Goal: Task Accomplishment & Management: Complete application form

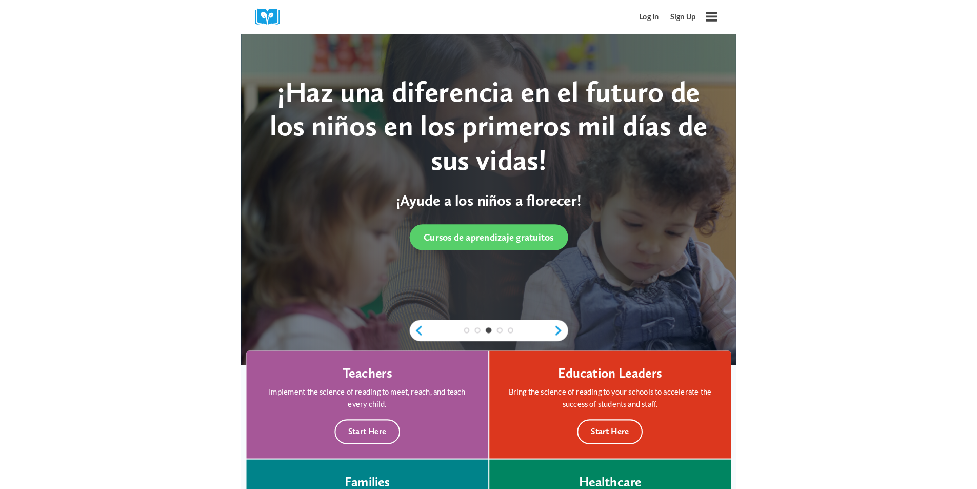
scroll to position [51, 0]
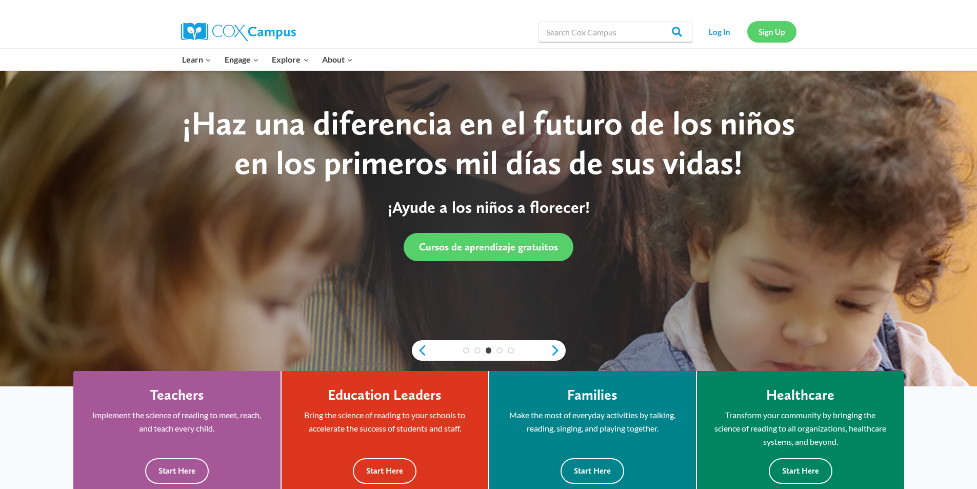
click at [480, 32] on link "Sign Up" at bounding box center [771, 31] width 49 height 21
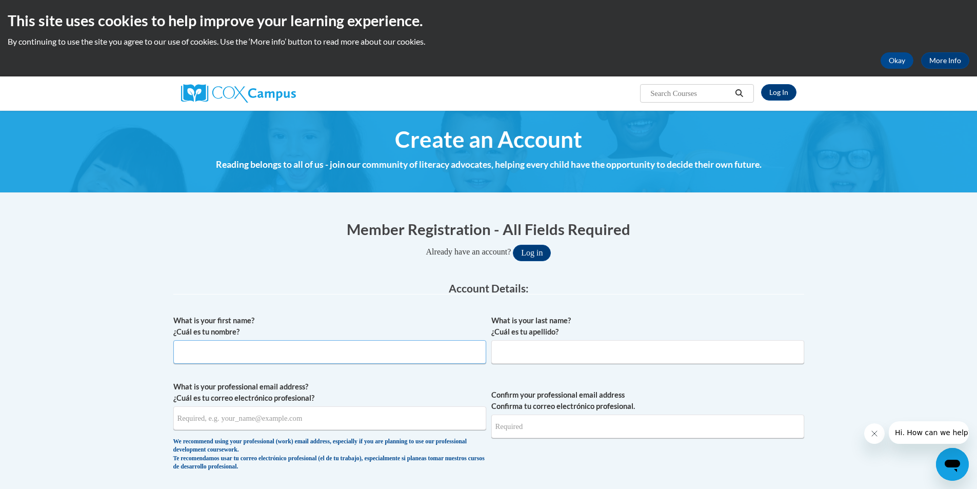
click at [204, 359] on input "What is your first name? ¿Cuál es tu nombre?" at bounding box center [329, 352] width 313 height 24
type input "b"
type input "[PERSON_NAME]"
type input "Lovett"
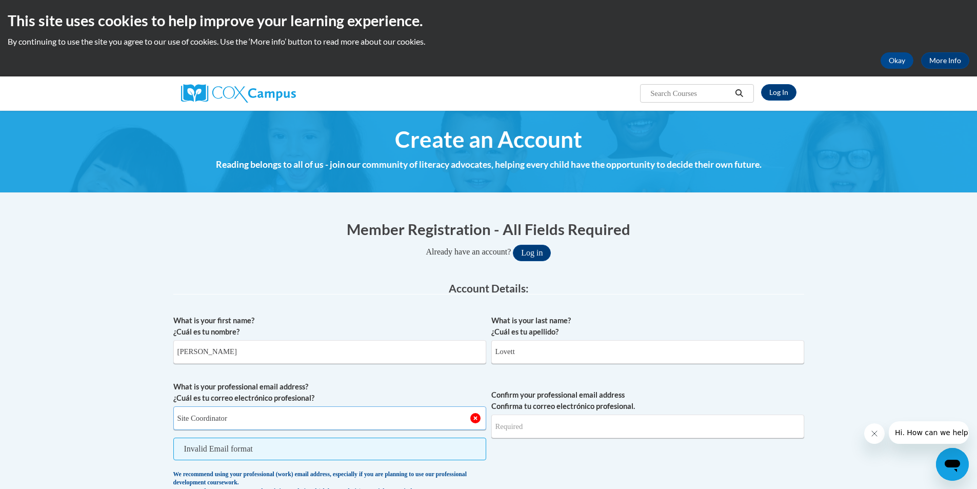
type input "Site Coordinator"
type input "M"
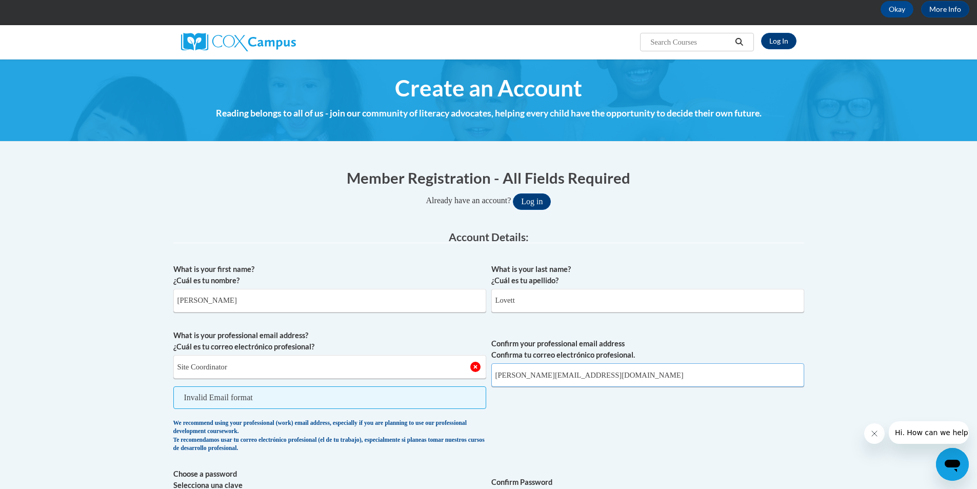
click at [587, 373] on input "[PERSON_NAME][EMAIL_ADDRESS][DOMAIN_NAME]" at bounding box center [647, 375] width 313 height 24
type input "[PERSON_NAME][EMAIL_ADDRESS][DOMAIN_NAME]"
click at [598, 423] on span "Confirm your professional email address Confirma tu correo electrónico profesio…" at bounding box center [647, 394] width 313 height 128
drag, startPoint x: 230, startPoint y: 368, endPoint x: 0, endPoint y: 314, distance: 236.4
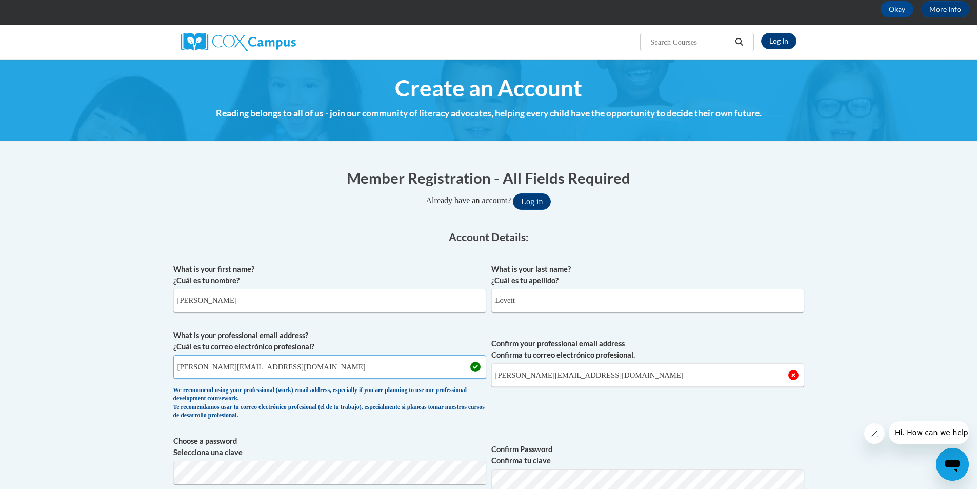
click at [268, 367] on input "[PERSON_NAME][EMAIL_ADDRESS][DOMAIN_NAME]" at bounding box center [329, 367] width 313 height 24
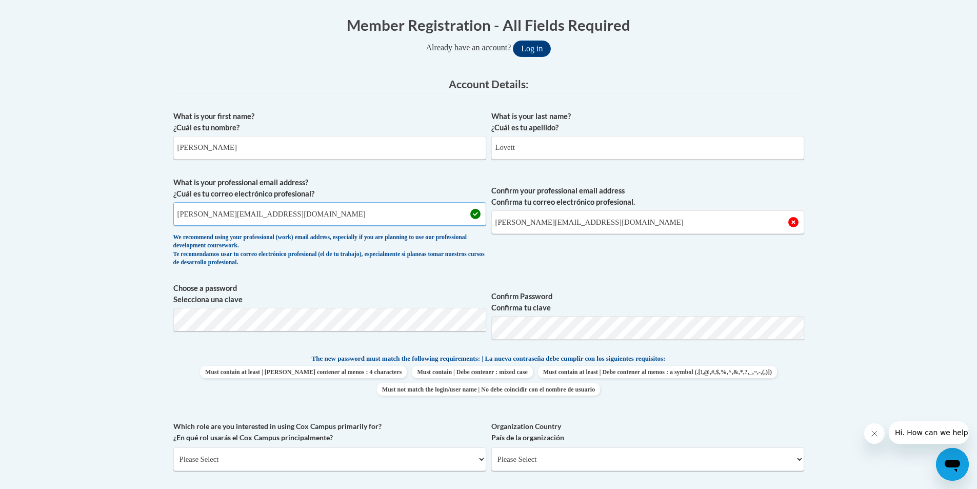
scroll to position [205, 0]
type input "[PERSON_NAME][EMAIL_ADDRESS][DOMAIN_NAME]"
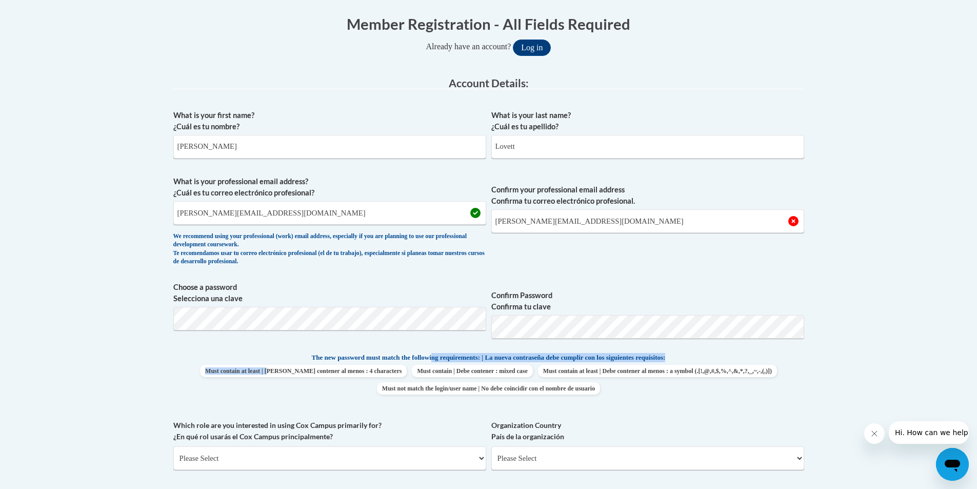
drag, startPoint x: 396, startPoint y: 367, endPoint x: 424, endPoint y: 359, distance: 28.8
click at [422, 359] on div "The new password must match the following requirements: | La nueva contraseña d…" at bounding box center [488, 376] width 631 height 49
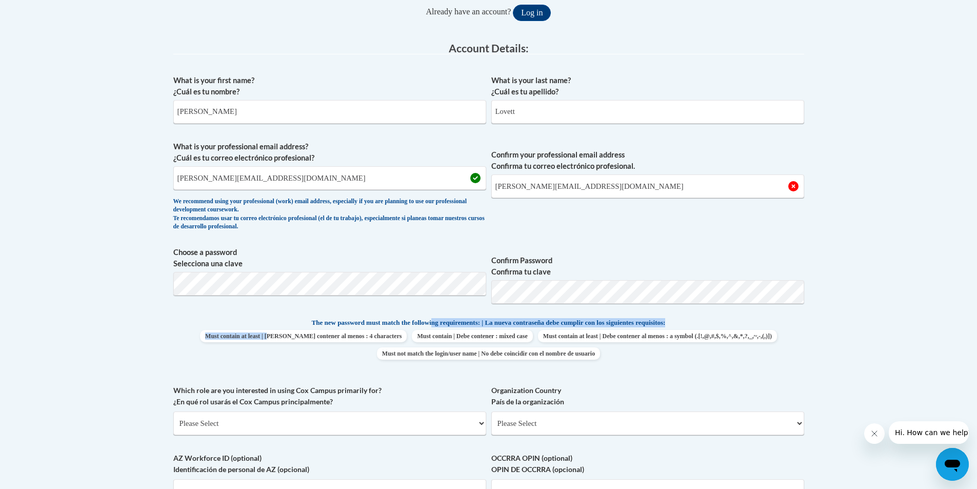
scroll to position [256, 0]
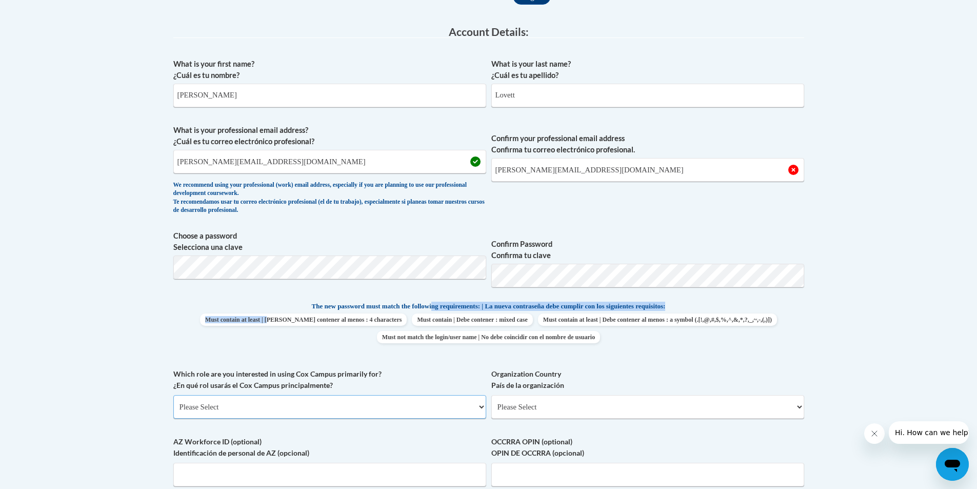
click at [483, 406] on select "Please Select College/University | Colegio/Universidad Community/Nonprofit Part…" at bounding box center [329, 407] width 313 height 24
select select "fbf2d438-af2f-41f8-98f1-81c410e29de3"
click at [173, 395] on select "Please Select College/University | Colegio/Universidad Community/Nonprofit Part…" at bounding box center [329, 407] width 313 height 24
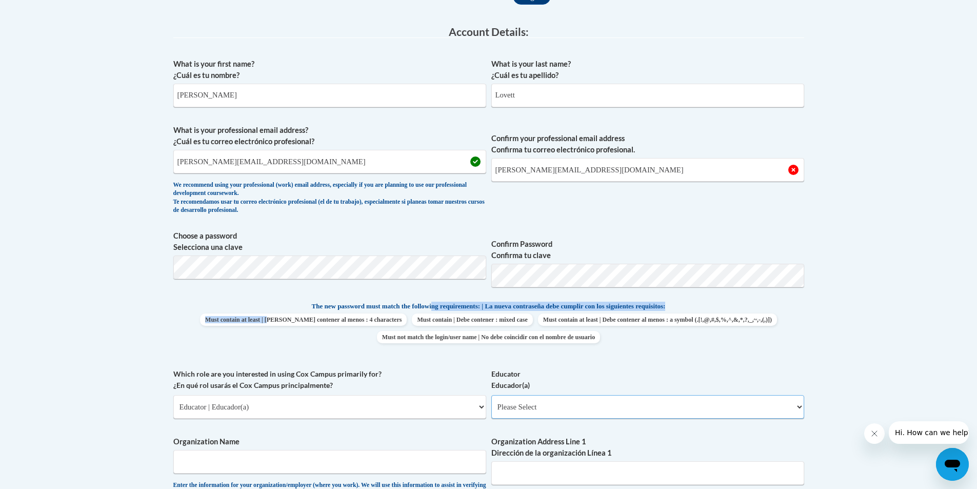
click at [800, 407] on select "Please Select Early Learning/Daycare Teacher/Family Home Care Provider | Maestr…" at bounding box center [647, 407] width 313 height 24
select select "8e40623d-54d0-45cd-9f92-5df65cd3f8cf"
click at [491, 395] on select "Please Select Early Learning/Daycare Teacher/Family Home Care Provider | Maestr…" at bounding box center [647, 407] width 313 height 24
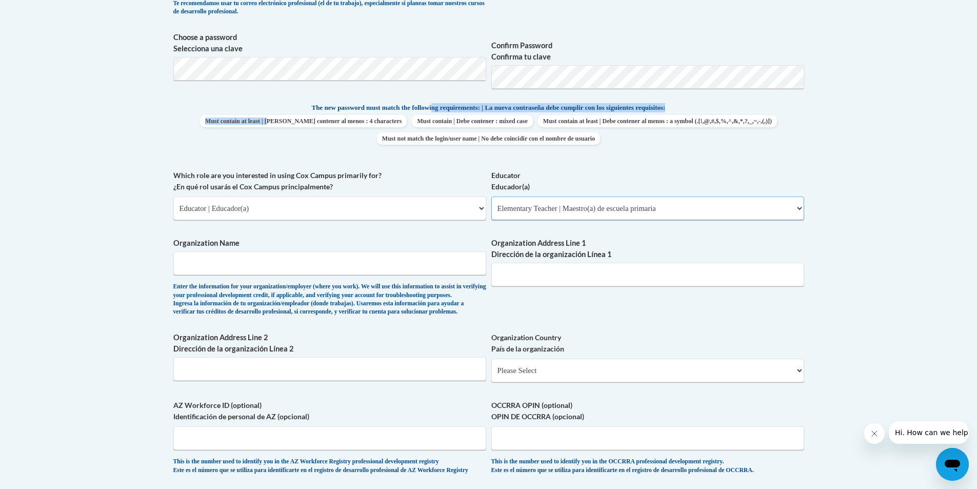
scroll to position [462, 0]
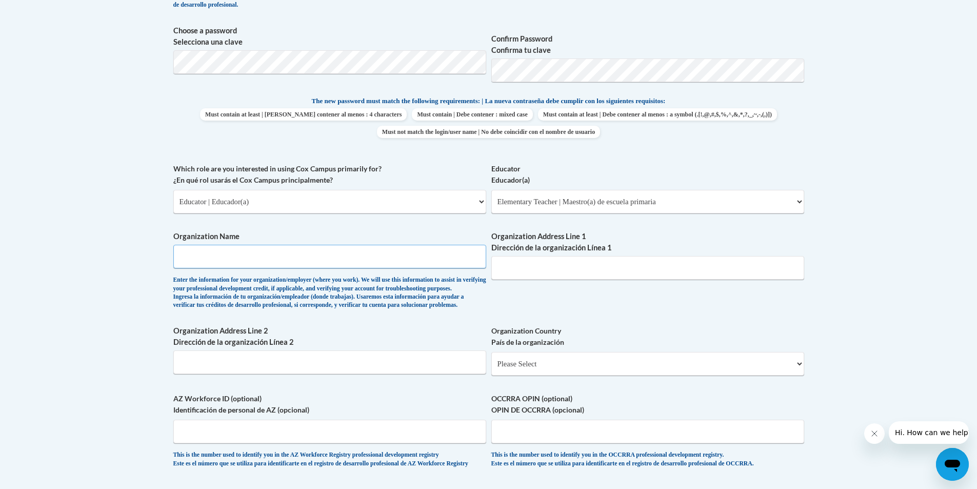
click at [221, 260] on input "Organization Name" at bounding box center [329, 257] width 313 height 24
type input "Global Tech Academy"
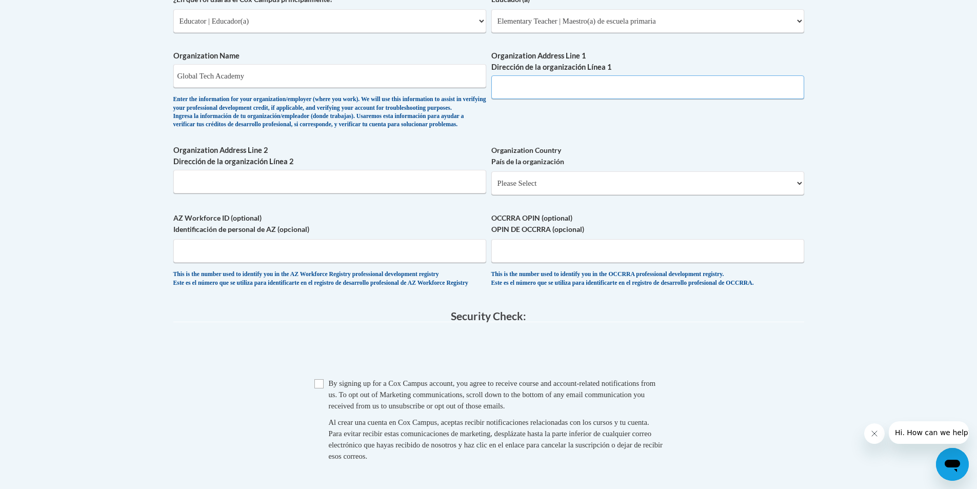
scroll to position [667, 0]
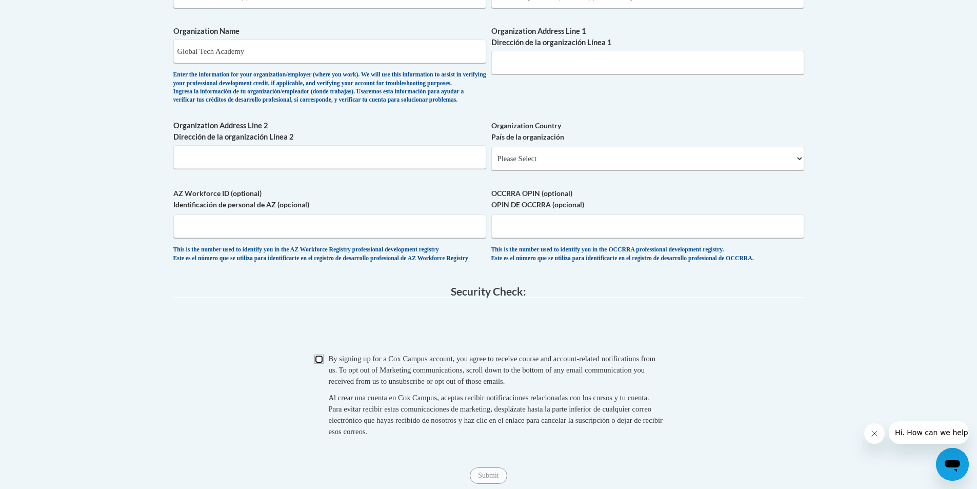
click at [318, 364] on input "Checkbox" at bounding box center [318, 358] width 9 height 9
checkbox input "true"
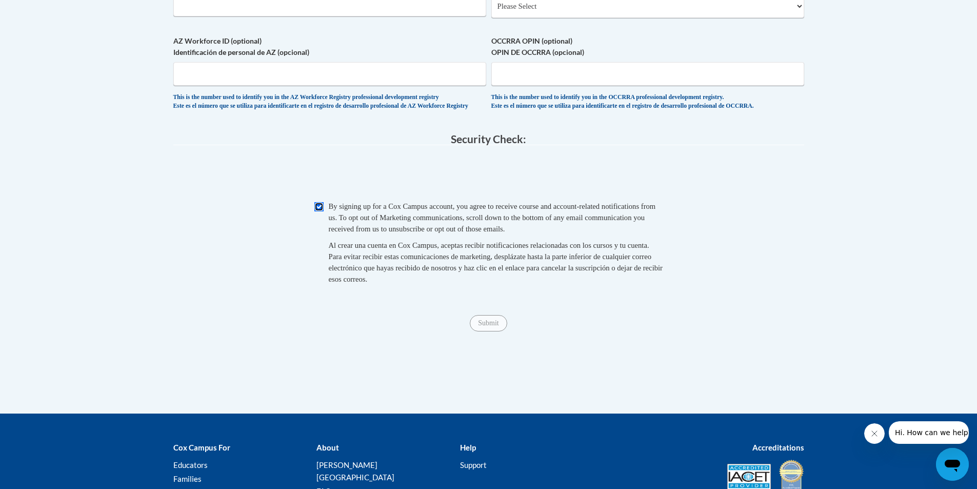
scroll to position [923, 0]
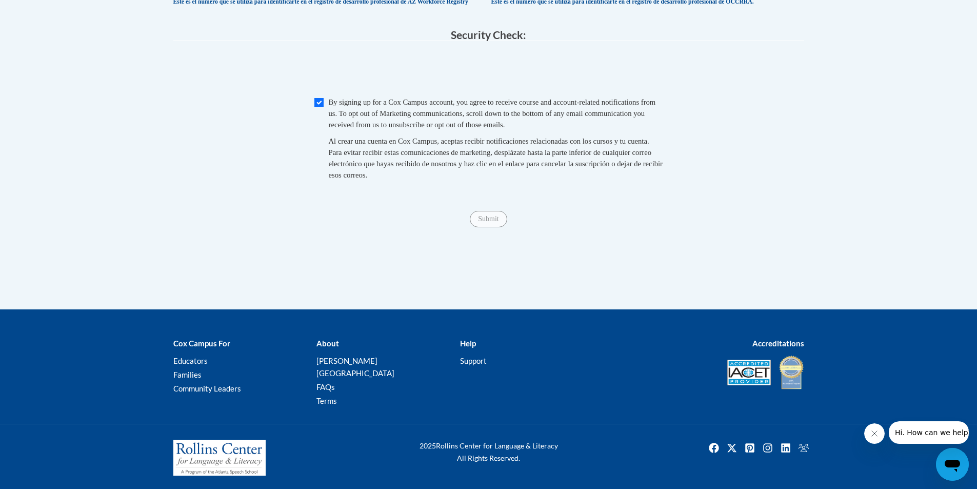
click at [489, 222] on span "Submit" at bounding box center [488, 218] width 37 height 8
click at [485, 222] on span "Submit" at bounding box center [488, 218] width 37 height 8
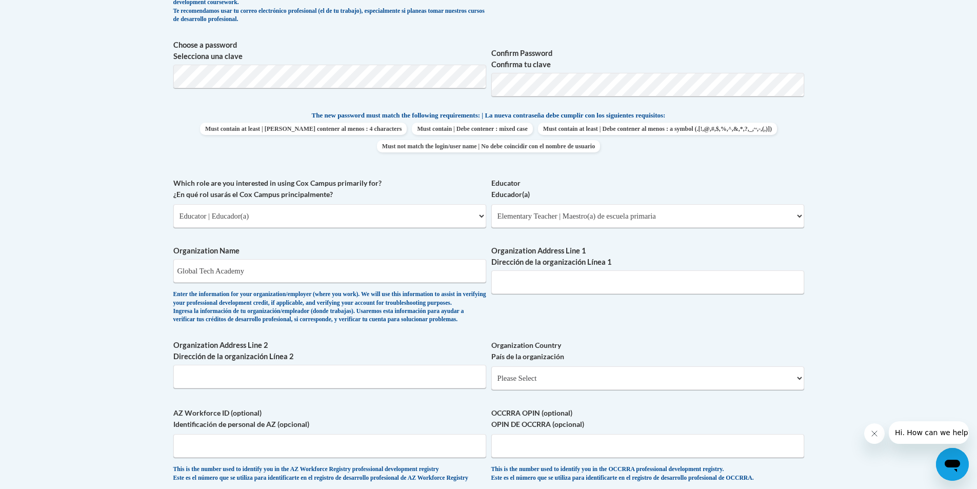
scroll to position [410, 0]
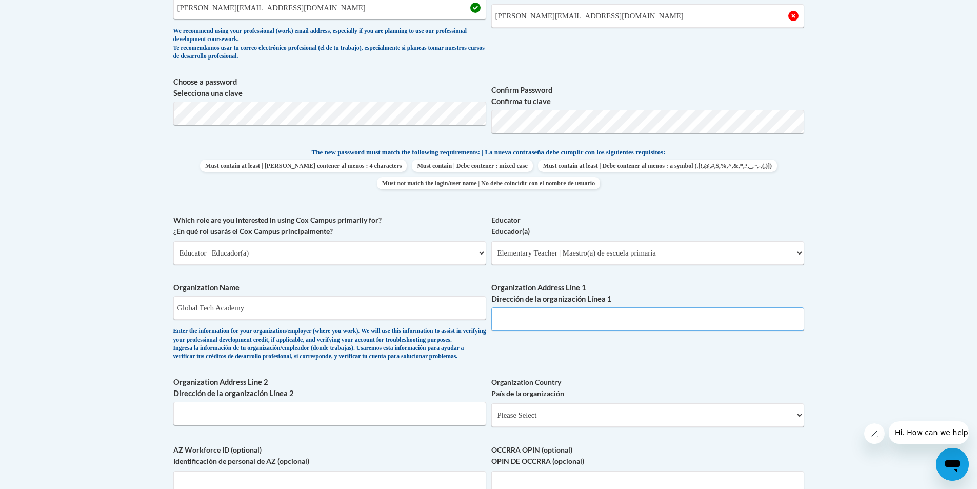
click at [512, 323] on input "Organization Address Line 1 Dirección de la organización Línea 1" at bounding box center [647, 319] width 313 height 24
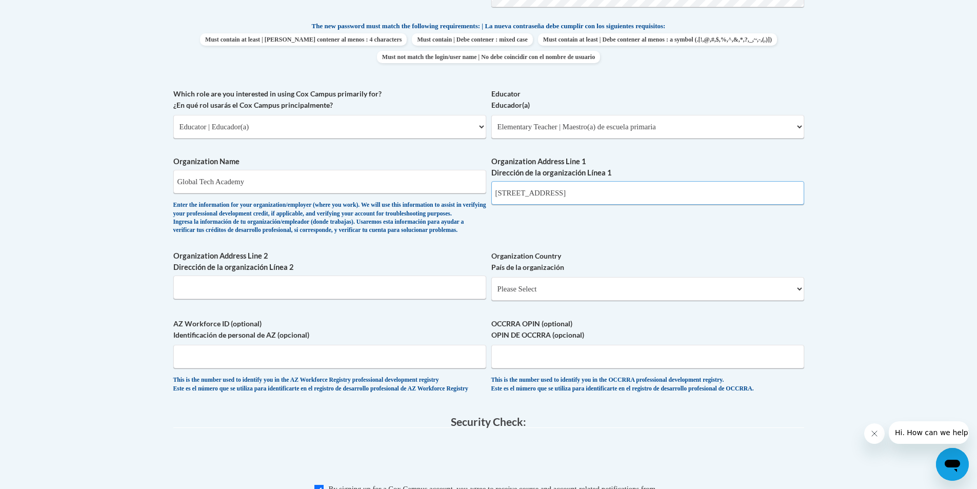
scroll to position [564, 0]
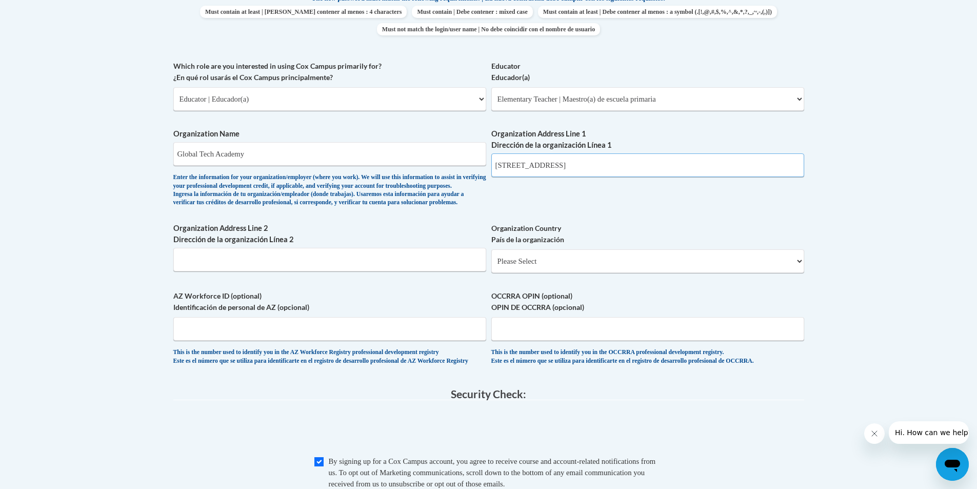
type input "[STREET_ADDRESS]"
click at [803, 273] on select "Please Select [GEOGRAPHIC_DATA] | [GEOGRAPHIC_DATA] Outside of [GEOGRAPHIC_DATA…" at bounding box center [647, 261] width 313 height 24
select select "ad49bcad-a171-4b2e-b99c-48b446064914"
click at [491, 266] on select "Please Select [GEOGRAPHIC_DATA] | [GEOGRAPHIC_DATA] Outside of [GEOGRAPHIC_DATA…" at bounding box center [647, 261] width 313 height 24
select select
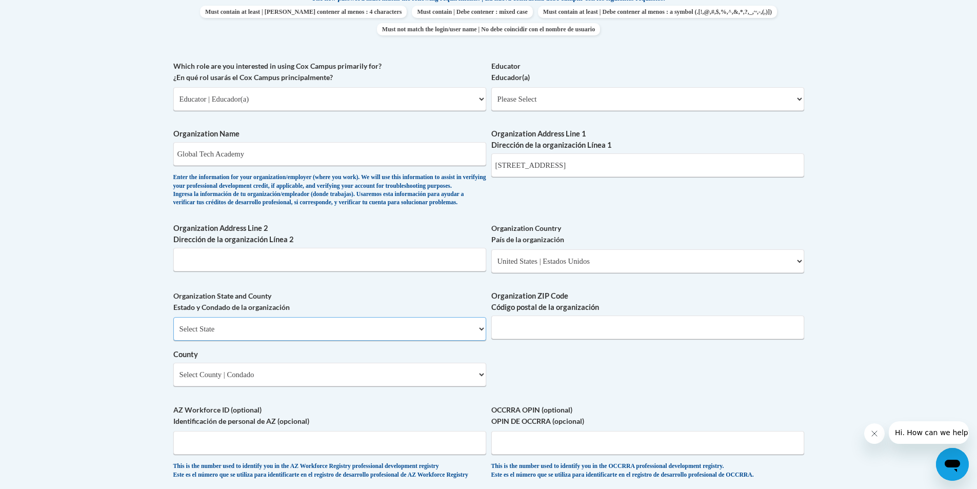
click at [484, 341] on select "Select State [US_STATE] [US_STATE] [US_STATE] [US_STATE] [US_STATE] [US_STATE] …" at bounding box center [329, 329] width 313 height 24
select select "[US_STATE]"
click at [173, 334] on select "Select State [US_STATE] [US_STATE] [US_STATE] [US_STATE] [US_STATE] [US_STATE] …" at bounding box center [329, 329] width 313 height 24
click at [522, 339] on input "Organization ZIP Code Código postal de la organización" at bounding box center [647, 327] width 313 height 24
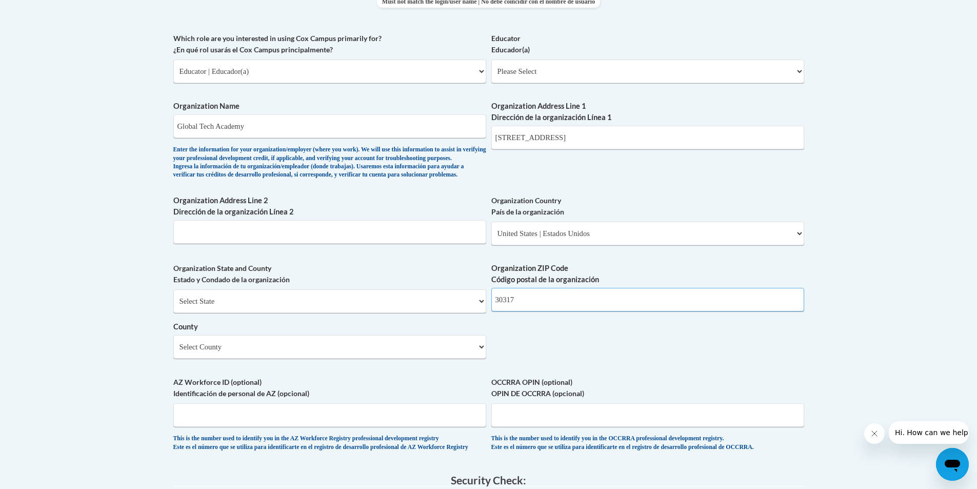
scroll to position [616, 0]
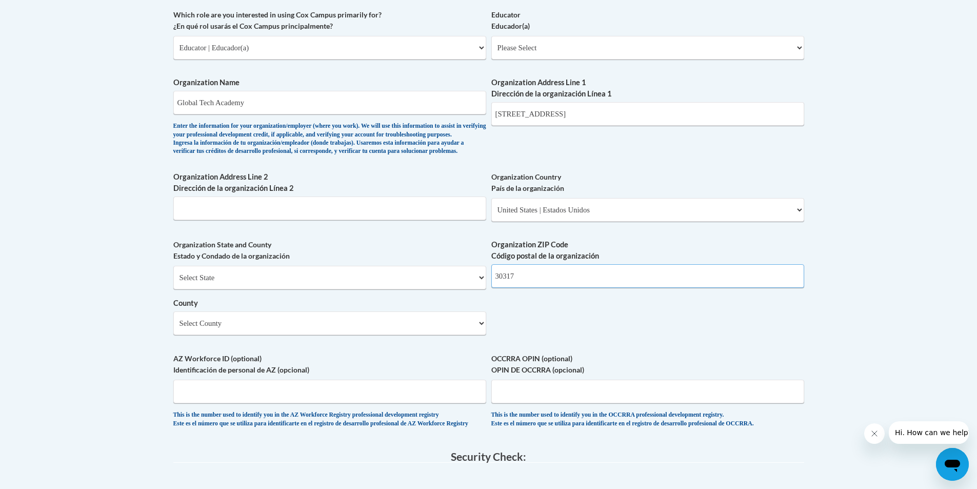
type input "30317"
click at [484, 335] on select "Select County Appling [PERSON_NAME] [PERSON_NAME] [PERSON_NAME] [PERSON_NAME] B…" at bounding box center [329, 323] width 313 height 24
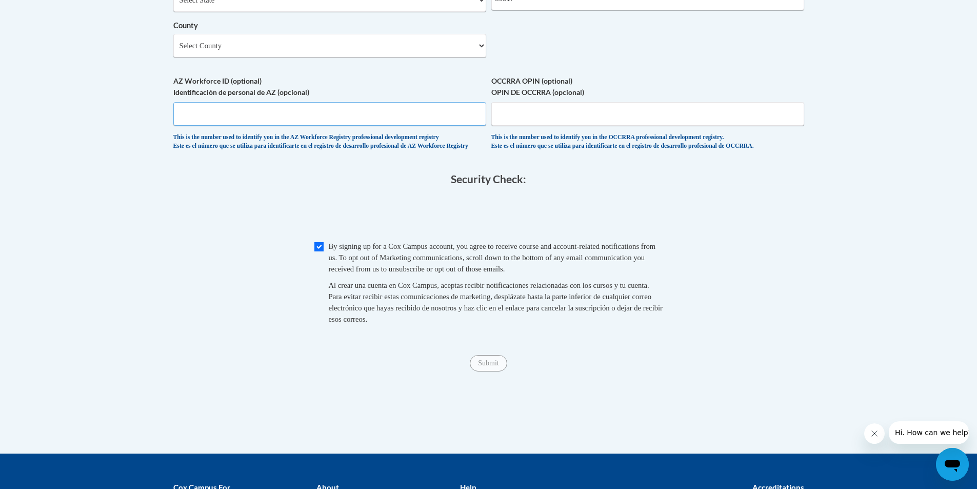
click at [454, 126] on input "AZ Workforce ID (optional) Identificación de personal de AZ (opcional)" at bounding box center [329, 114] width 313 height 24
click at [481, 57] on select "Select County Appling [PERSON_NAME] [PERSON_NAME] [PERSON_NAME] [PERSON_NAME] B…" at bounding box center [329, 46] width 313 height 24
select select "[PERSON_NAME]"
click at [173, 51] on select "Select County Appling [PERSON_NAME] [PERSON_NAME] [PERSON_NAME] [PERSON_NAME] B…" at bounding box center [329, 46] width 313 height 24
click at [491, 366] on span "Submit" at bounding box center [488, 362] width 37 height 8
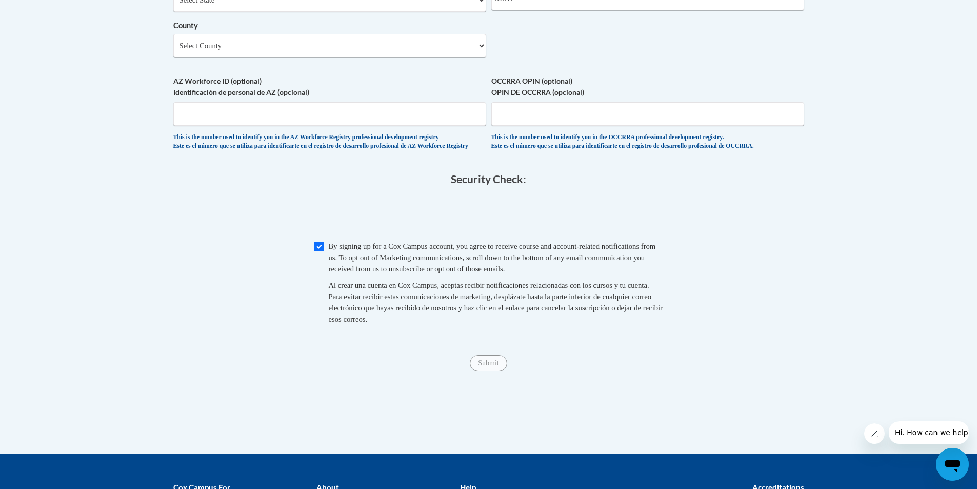
click at [493, 366] on span "Submit" at bounding box center [488, 362] width 37 height 8
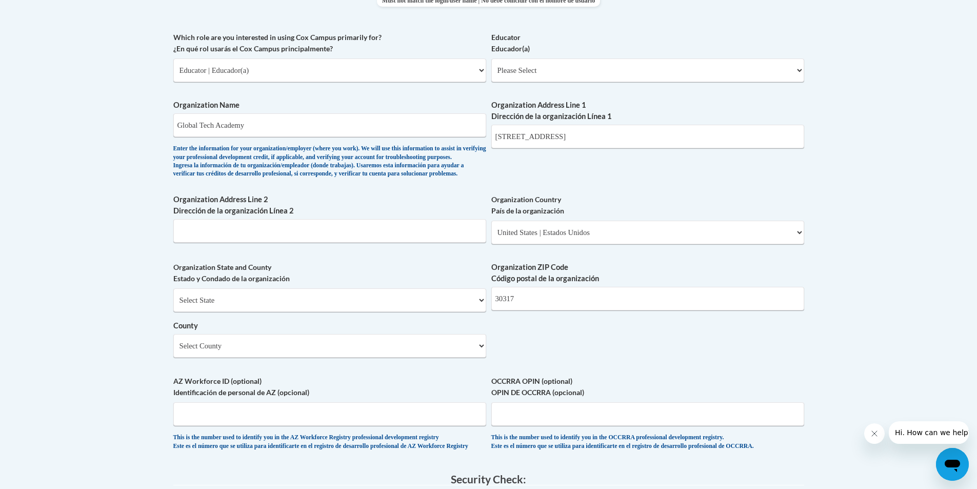
scroll to position [585, 0]
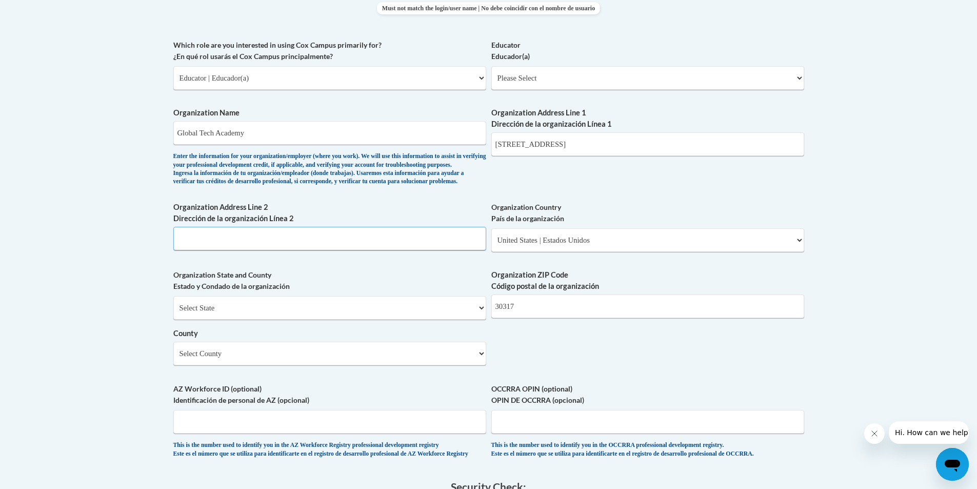
click at [199, 250] on input "Organization Address Line 2 Dirección de la organización Línea 2" at bounding box center [329, 239] width 313 height 24
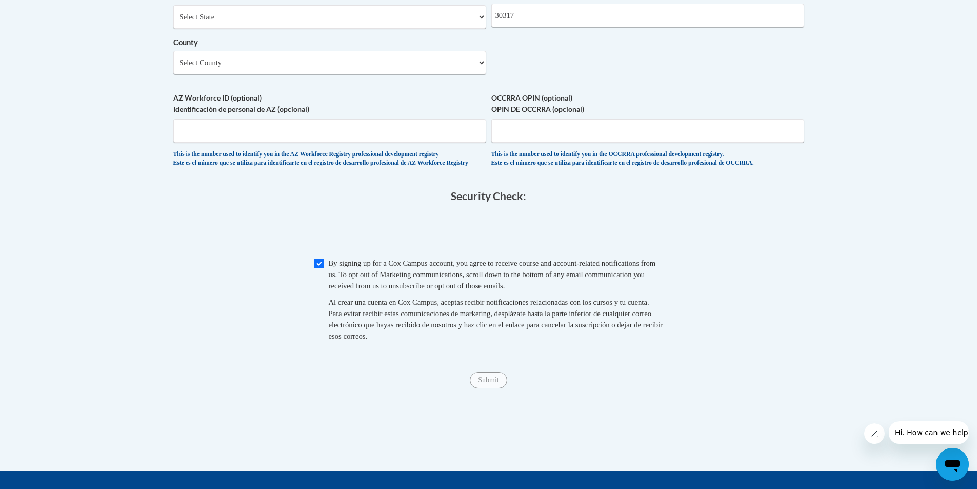
scroll to position [893, 0]
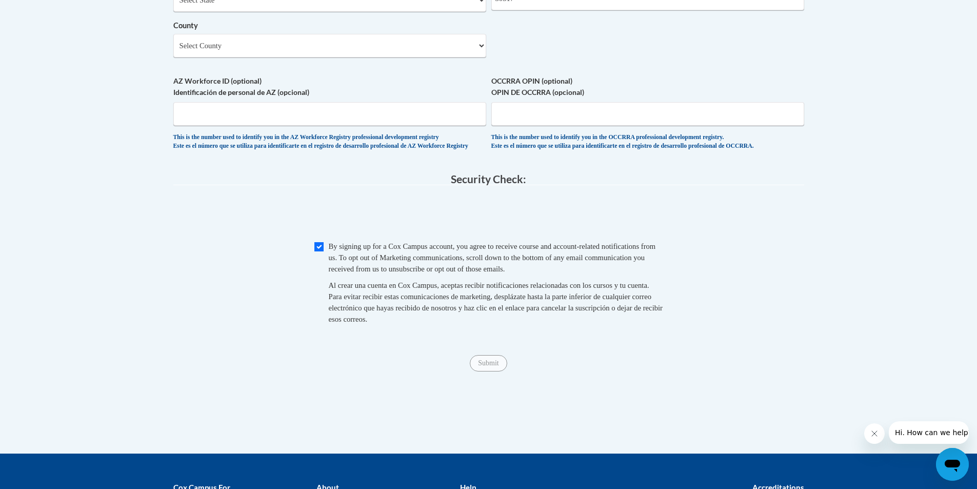
type input "[GEOGRAPHIC_DATA]"
click at [485, 366] on span "Submit" at bounding box center [488, 362] width 37 height 8
click at [486, 366] on span "Submit" at bounding box center [488, 362] width 37 height 8
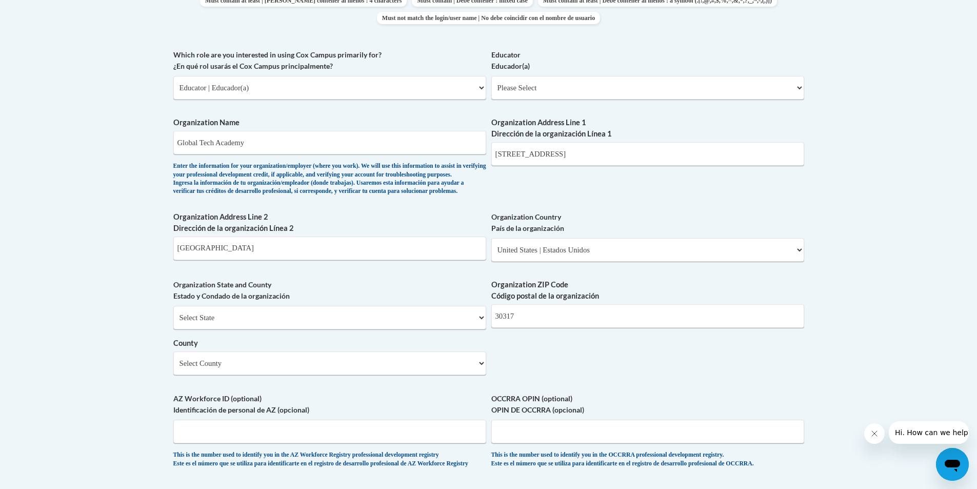
scroll to position [534, 0]
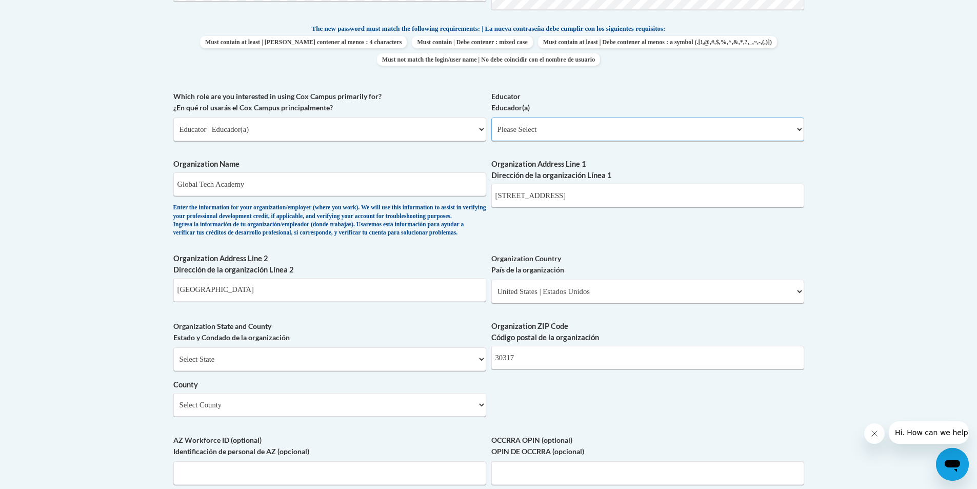
click at [803, 128] on select "Please Select Early Learning/Daycare Teacher/Family Home Care Provider | Maestr…" at bounding box center [647, 129] width 313 height 24
select select "d5fdb05a-b36c-4d60-97fa-9afceda7e903"
click at [491, 117] on select "Please Select Early Learning/Daycare Teacher/Family Home Care Provider | Maestr…" at bounding box center [647, 129] width 313 height 24
select select "null"
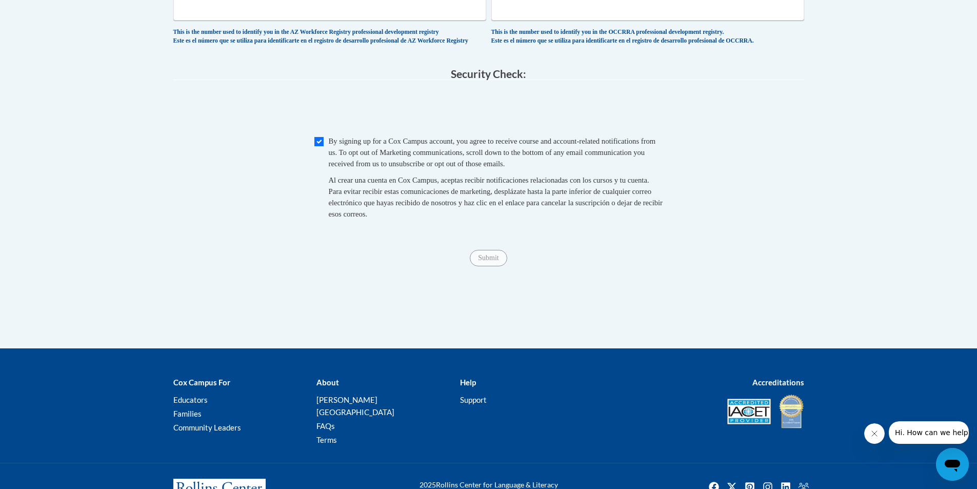
scroll to position [1052, 0]
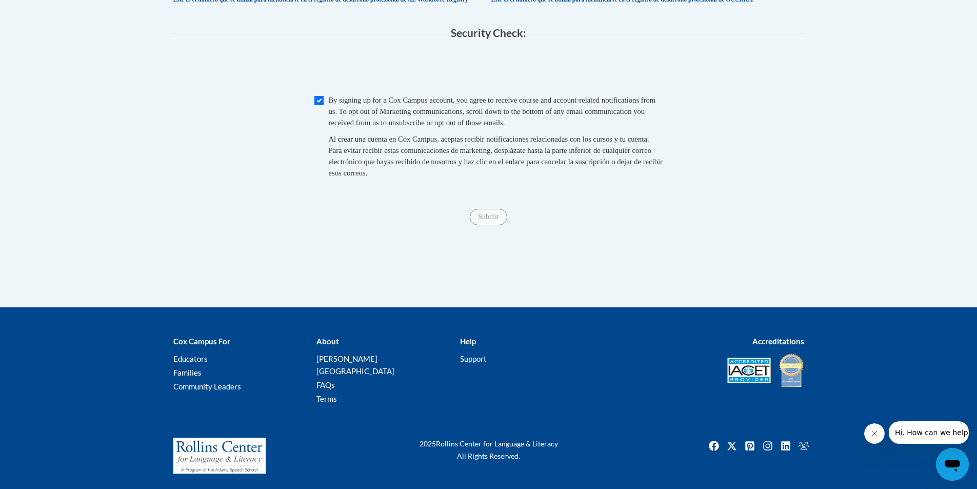
click at [487, 220] on span "Submit" at bounding box center [488, 216] width 37 height 8
click at [479, 220] on span "Submit" at bounding box center [488, 216] width 37 height 8
click at [491, 220] on span "Submit" at bounding box center [488, 216] width 37 height 8
click at [489, 220] on span "Submit" at bounding box center [488, 216] width 37 height 8
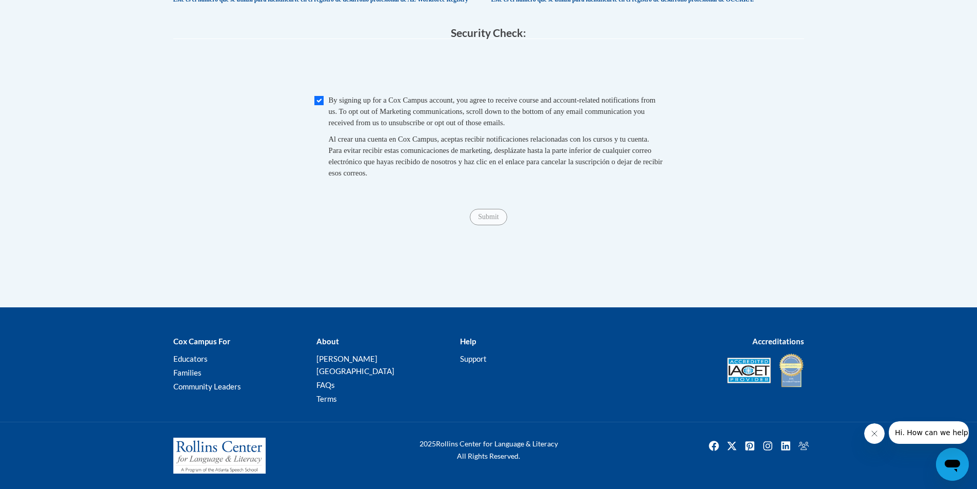
click at [489, 220] on span "Submit" at bounding box center [488, 216] width 37 height 8
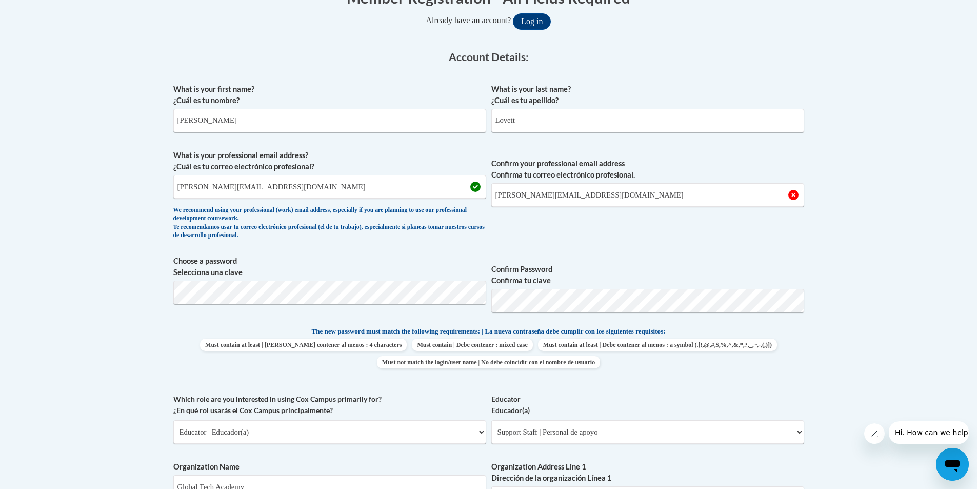
scroll to position [893, 0]
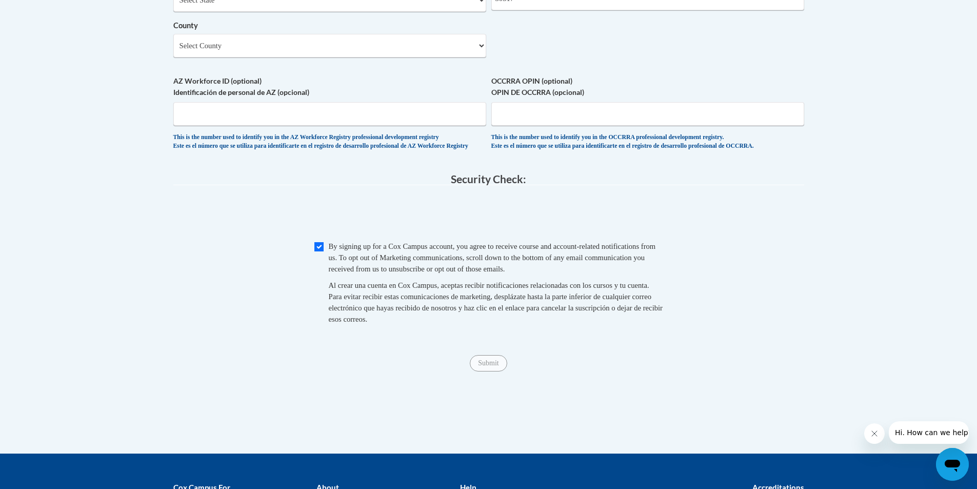
click at [485, 366] on span "Submit" at bounding box center [488, 362] width 37 height 8
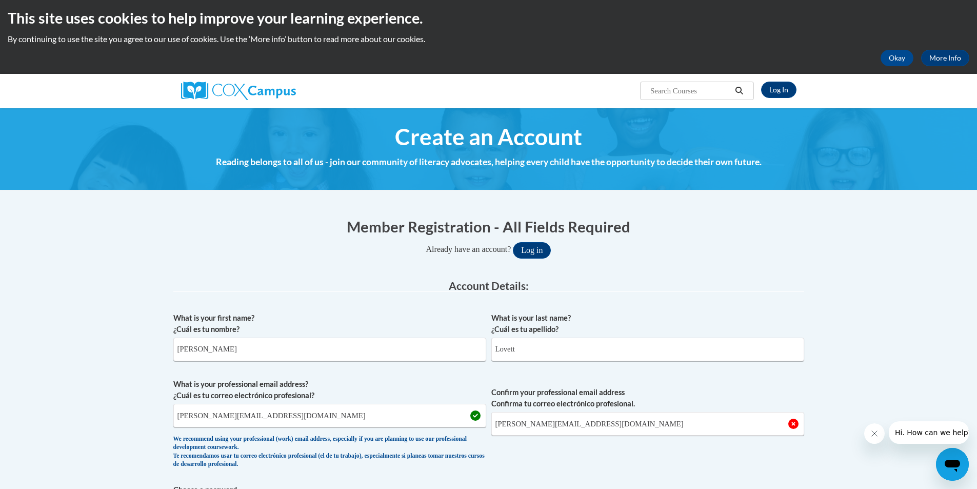
scroll to position [0, 0]
